Goal: Task Accomplishment & Management: Use online tool/utility

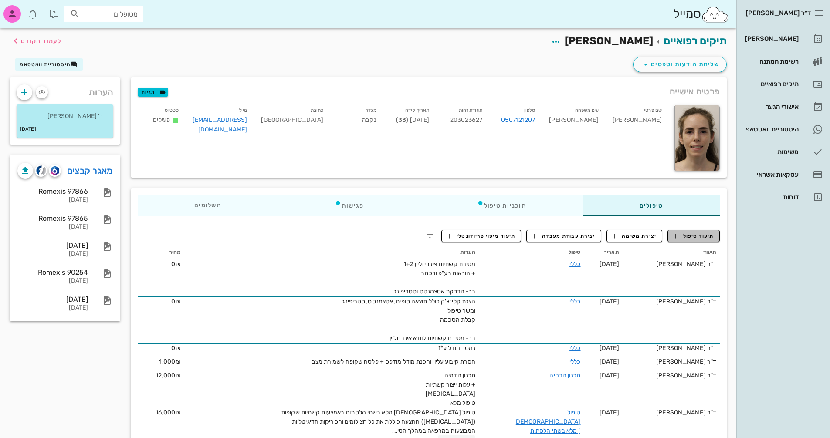
click at [701, 241] on button "תיעוד טיפול" at bounding box center [693, 236] width 52 height 12
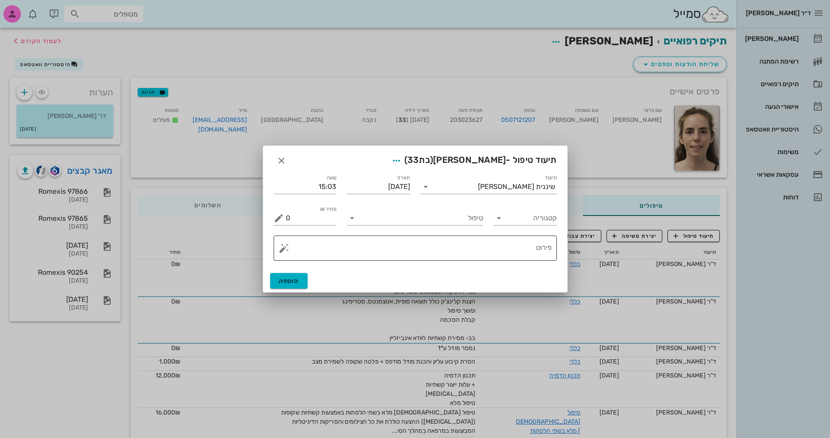
click at [281, 249] on button "button" at bounding box center [284, 248] width 10 height 10
click at [295, 213] on div "[MEDICAL_DATA]" at bounding box center [314, 213] width 71 height 17
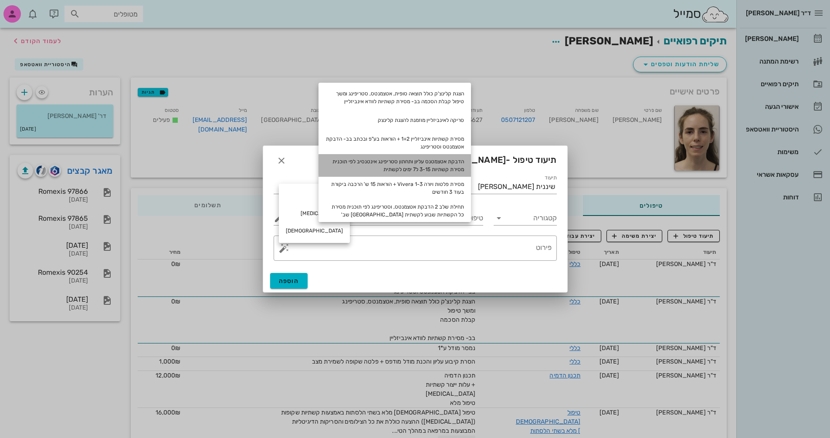
click at [427, 166] on div "הדבקת אטצמטנס עליון ותחתון סטריפינג אינטנסיב לפי תוכנית מסירת קשתיות 3-15 ל7 ימ…" at bounding box center [394, 165] width 152 height 23
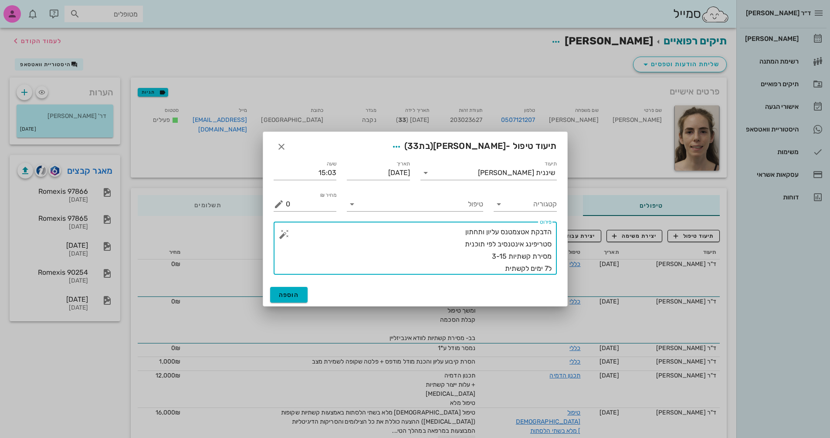
click at [506, 256] on textarea "הדבקת אטצמטנס עליון ותחתון סטריפינג אינטנסיב לפי תוכנית מסירת קשתיות 3-15 ל7 ימ…" at bounding box center [419, 250] width 266 height 49
click at [463, 204] on input "טיפול" at bounding box center [421, 204] width 124 height 14
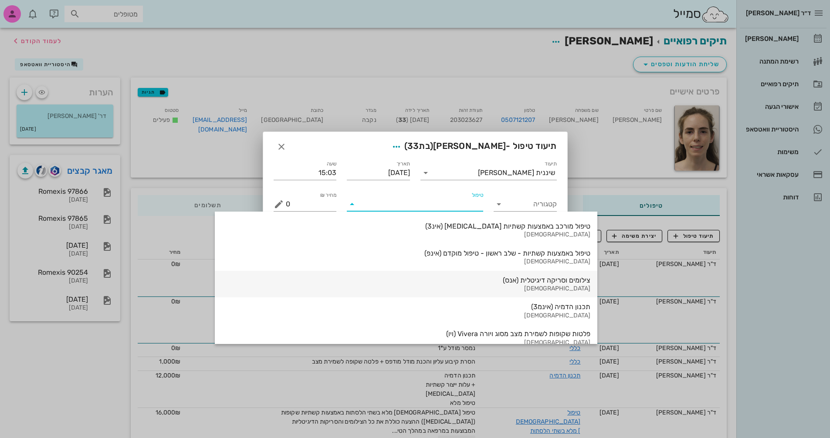
scroll to position [909, 0]
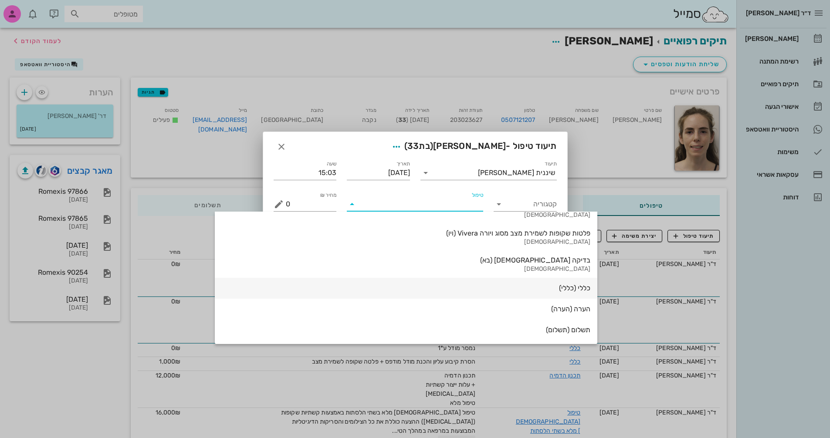
click at [449, 288] on div "כללי (כללי)" at bounding box center [406, 288] width 369 height 8
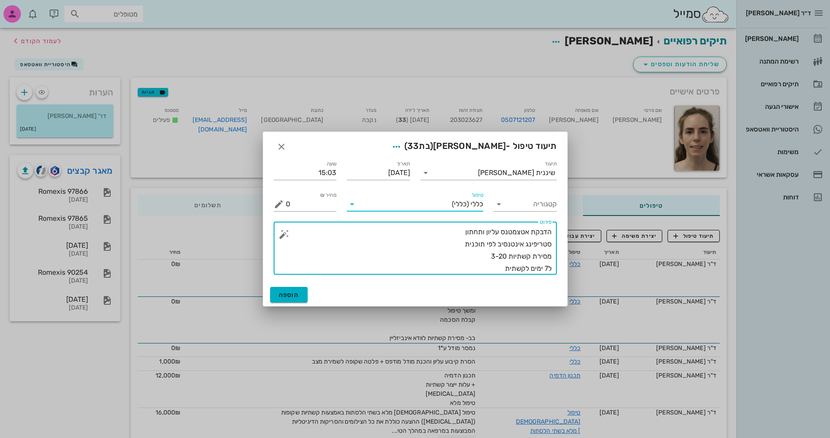
click at [546, 267] on textarea "הדבקת אטצמטנס עליון ותחתון סטריפינג אינטנסיב לפי תוכנית מסירת קשתיות 3-20 ל7 ימ…" at bounding box center [419, 250] width 266 height 49
click at [494, 266] on textarea "הדבקת אטצמטנס עליון ותחתון סטריפינג אינטנסיב לפי תוכנית מסירת קשתיות 3-20 ל10 י…" at bounding box center [419, 250] width 266 height 49
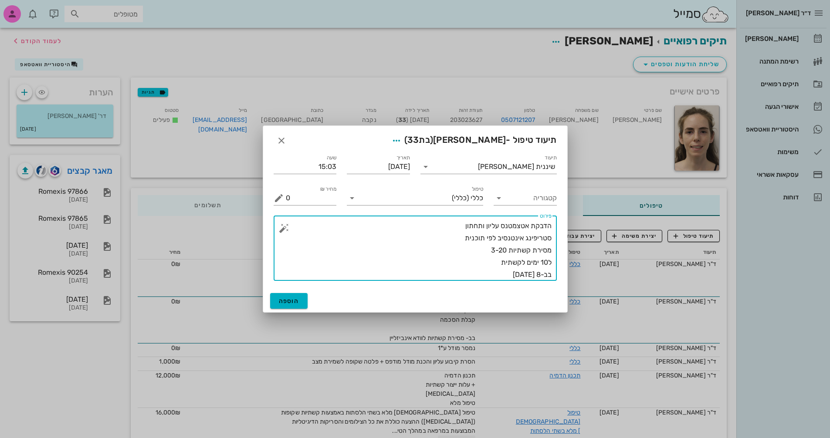
click at [457, 227] on textarea "הדבקת אטצמטנס עליון ותחתון סטריפינג אינטנסיב לפי תוכנית מסירת קשתיות 3-20 ל10 י…" at bounding box center [419, 250] width 266 height 61
type textarea "הדבקת אטצמטנס עליון ותחתון שלב 1 סטריפינג אינטנסיב לפי תוכנית מסירת קשתיות 3-20…"
click at [295, 293] on button "הוספה" at bounding box center [289, 301] width 38 height 16
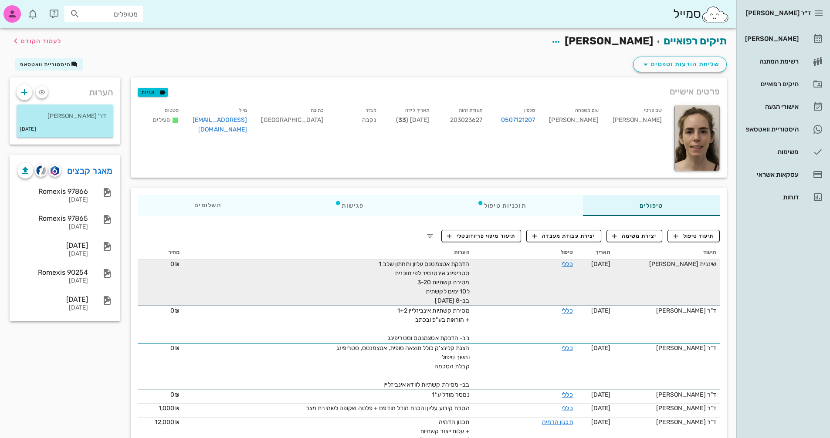
click at [409, 285] on div "הדבקת אטצמטנס עליון ותחתון שלב 1 סטריפינג אינטנסיב לפי תוכנית מסירת קשתיות 3-20…" at bounding box center [372, 283] width 196 height 46
click at [466, 291] on span "הדבקת אטצמטנס עליון ותחתון שלב 1 סטריפינג אינטנסיב לפי תוכנית מסירת קשתיות 3-20…" at bounding box center [424, 283] width 91 height 44
click at [569, 267] on link "כללי" at bounding box center [567, 264] width 11 height 7
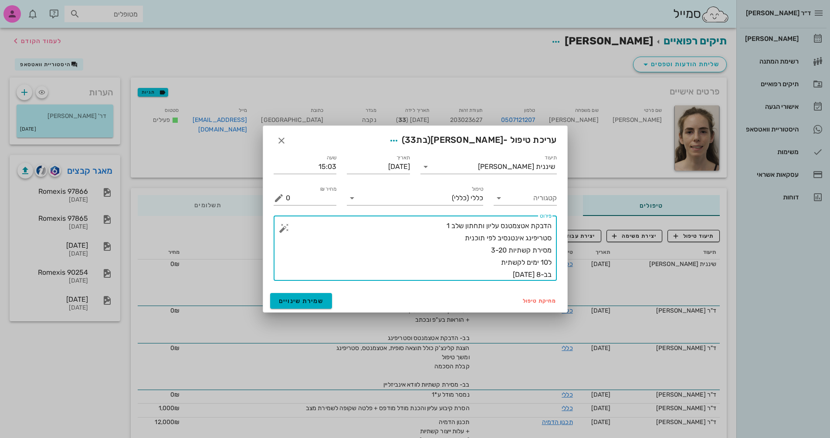
click at [539, 274] on textarea "הדבקת אטצמטנס עליון ותחתון שלב 1 סטריפינג אינטנסיב לפי תוכנית מסירת קשתיות 3-20…" at bounding box center [419, 250] width 266 height 61
type textarea "הדבקת אטצמטנס עליון ותחתון שלב 1 סטריפינג אינטנסיב לפי תוכנית מסירת קשתיות 3-20…"
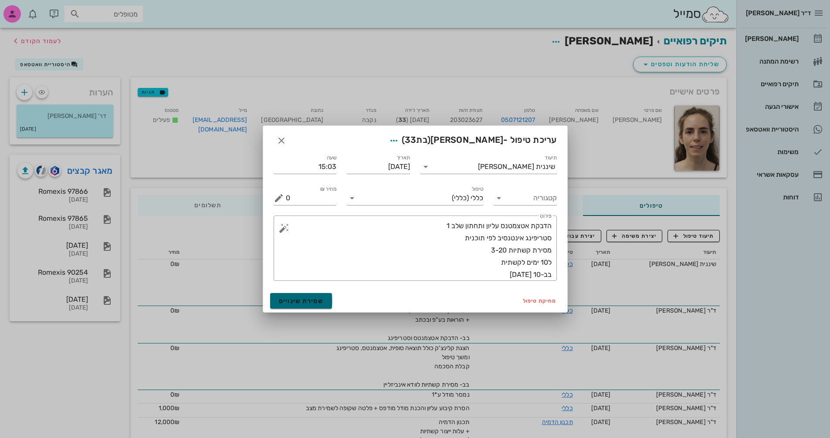
click at [318, 298] on span "שמירת שינויים" at bounding box center [301, 301] width 45 height 7
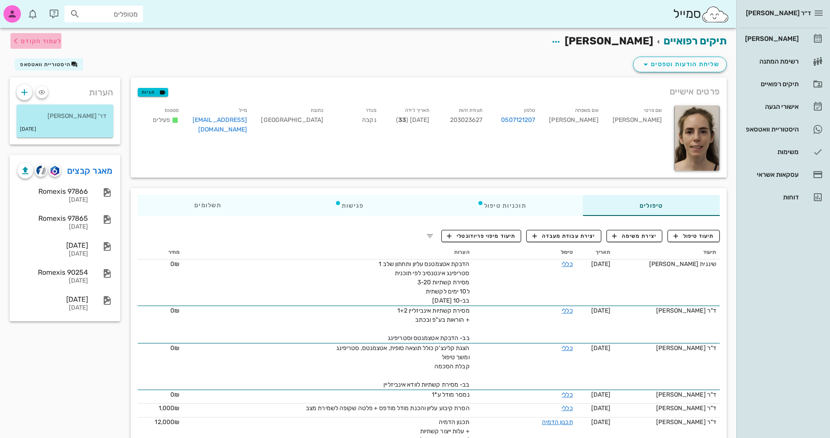
click at [26, 43] on span "לעמוד הקודם" at bounding box center [41, 40] width 41 height 7
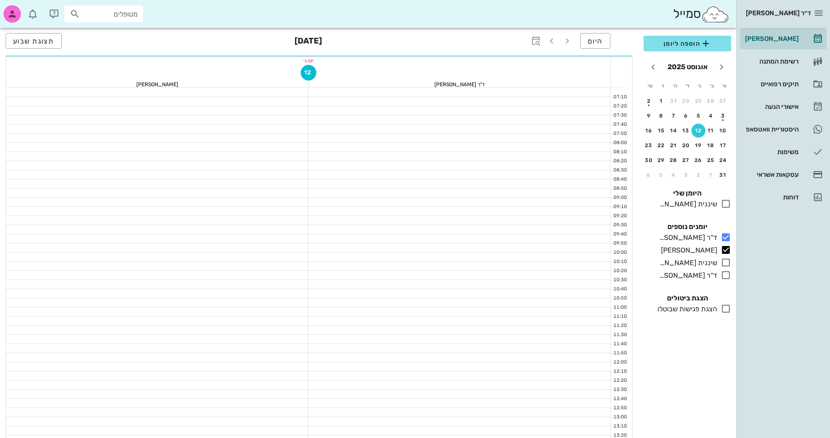
scroll to position [261, 0]
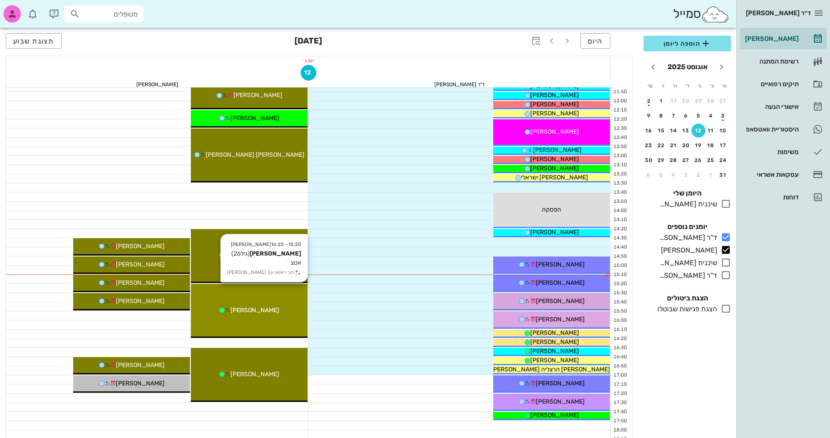
click at [271, 308] on div "[PERSON_NAME]" at bounding box center [249, 310] width 117 height 9
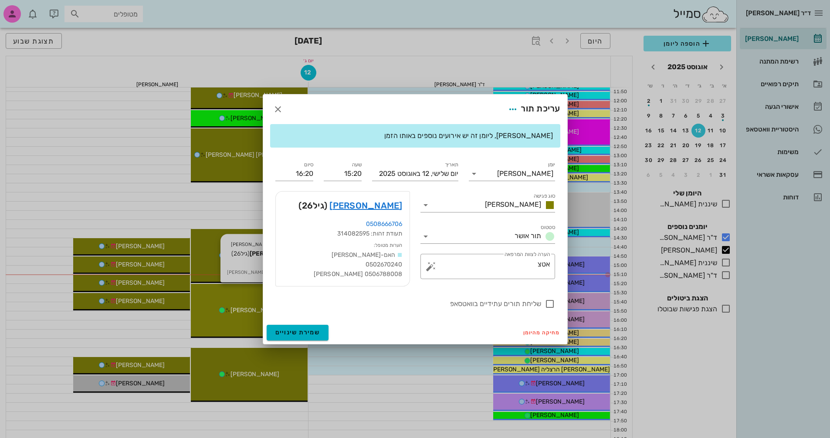
click at [271, 308] on div at bounding box center [415, 219] width 830 height 438
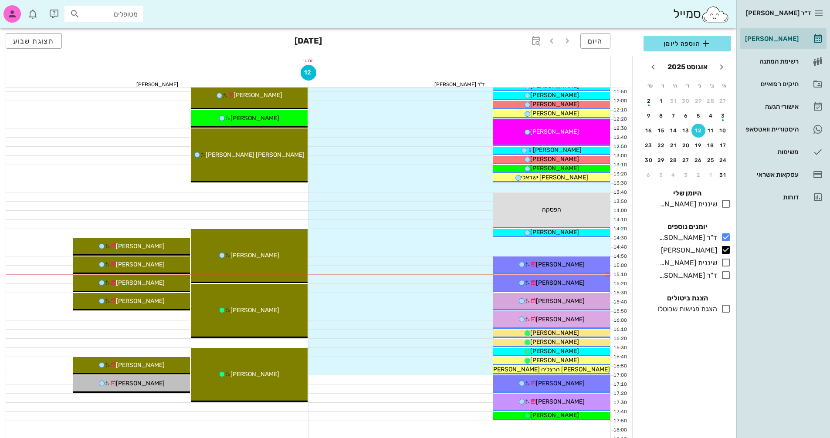
click at [375, 311] on div at bounding box center [459, 315] width 302 height 9
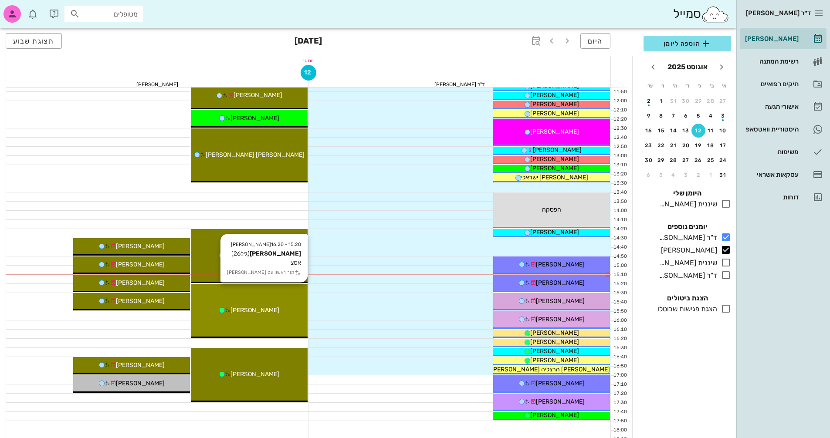
click at [284, 306] on div "[PERSON_NAME]" at bounding box center [249, 310] width 117 height 9
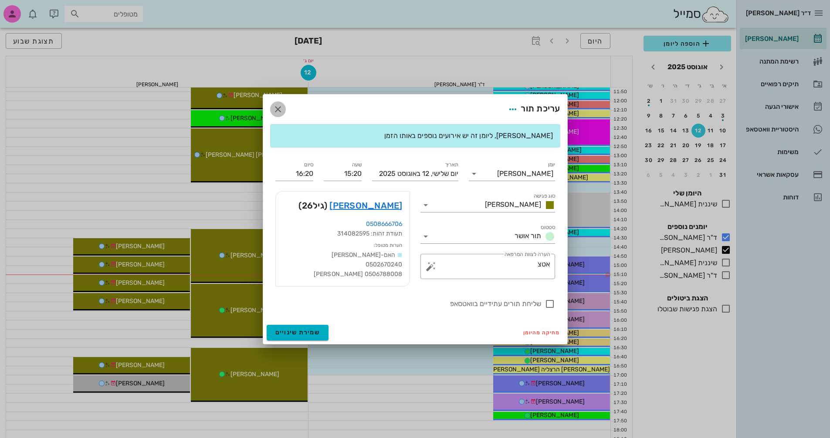
click at [279, 106] on icon "button" at bounding box center [278, 109] width 10 height 10
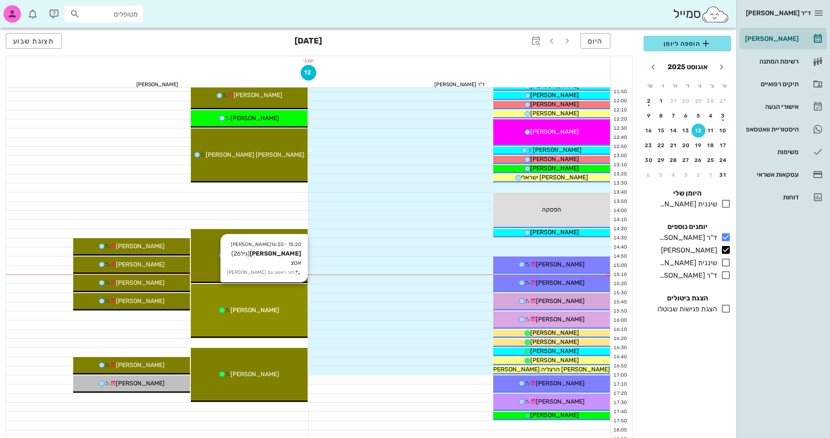
click at [260, 310] on span "[PERSON_NAME]" at bounding box center [254, 310] width 49 height 7
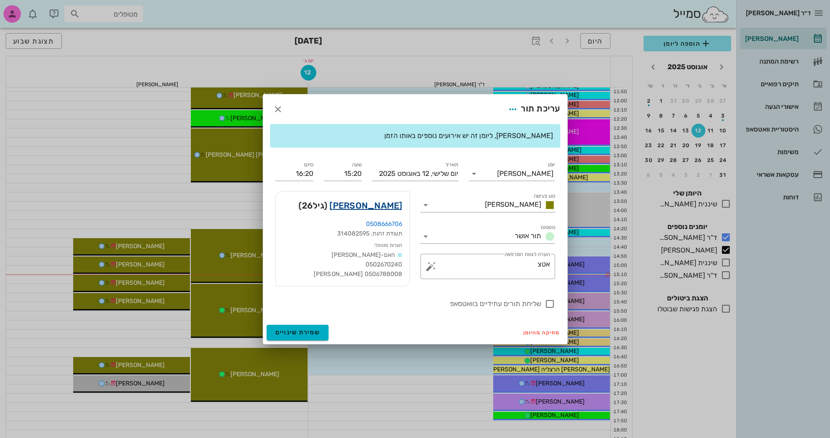
click at [381, 202] on link "[PERSON_NAME]" at bounding box center [365, 206] width 73 height 14
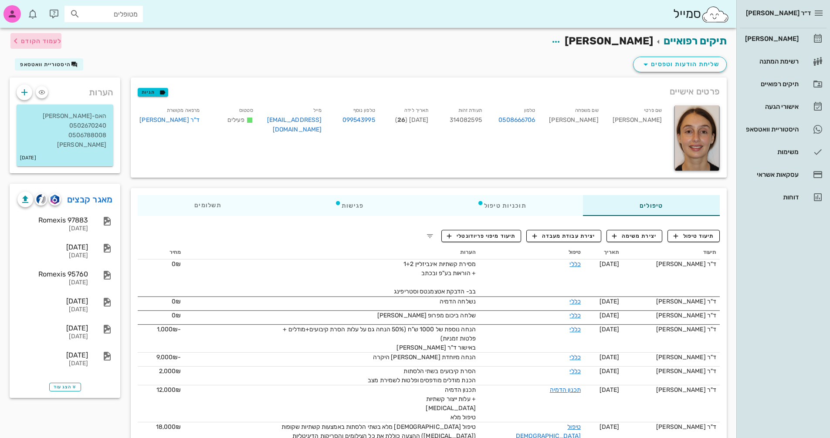
click at [29, 44] on span "לעמוד הקודם" at bounding box center [41, 40] width 41 height 7
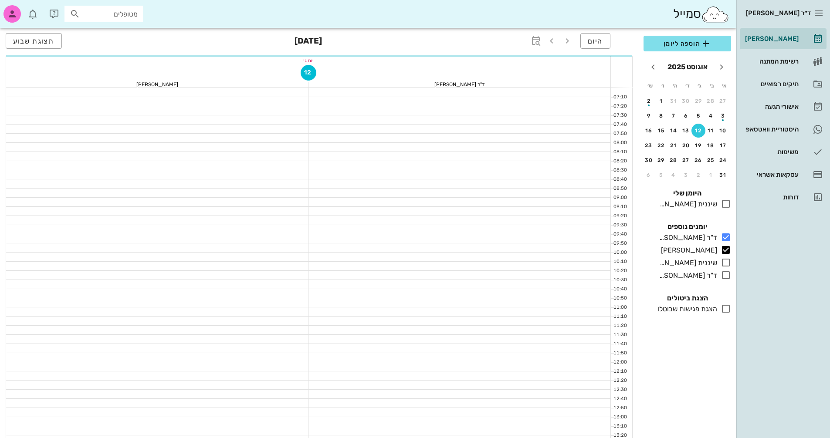
scroll to position [261, 0]
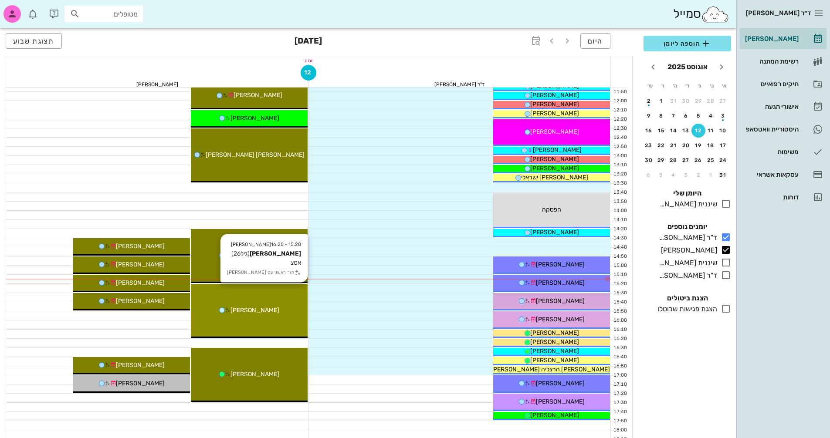
click at [278, 306] on div "[PERSON_NAME]" at bounding box center [249, 310] width 117 height 9
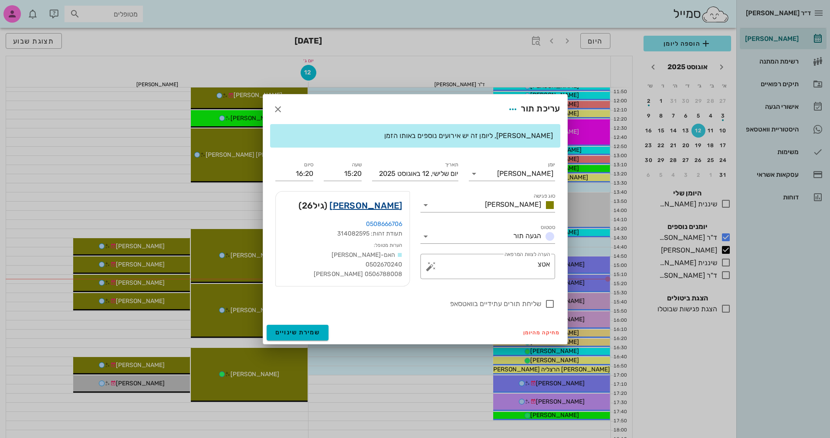
click at [383, 205] on link "[PERSON_NAME]" at bounding box center [365, 206] width 73 height 14
